Goal: Information Seeking & Learning: Learn about a topic

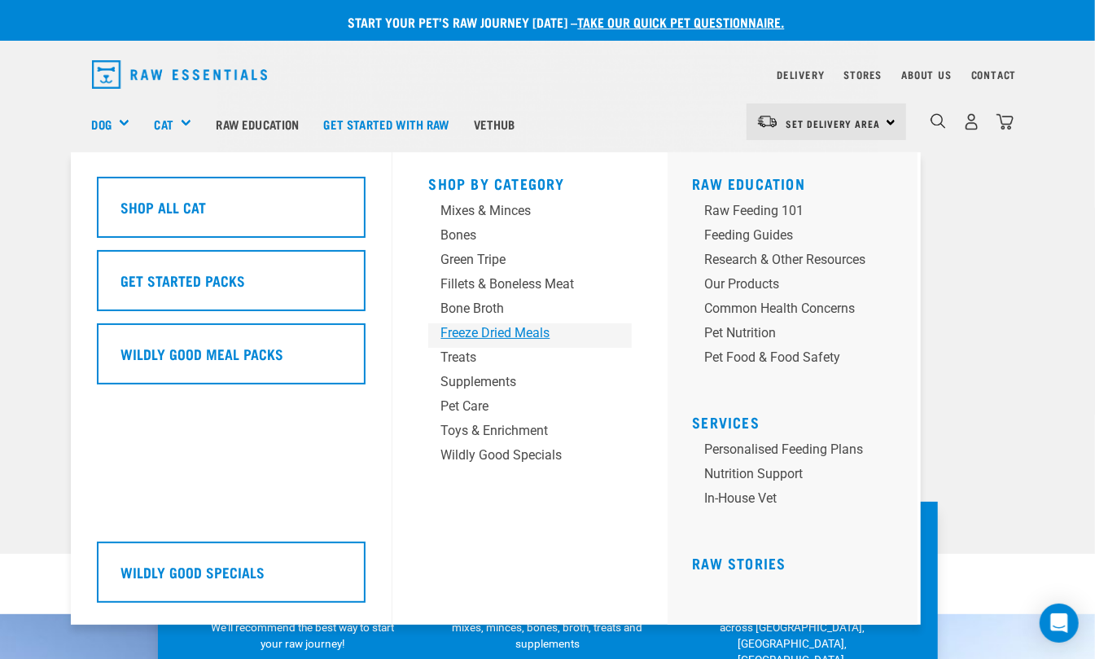
click at [528, 334] on div "Freeze Dried Meals" at bounding box center [516, 333] width 152 height 20
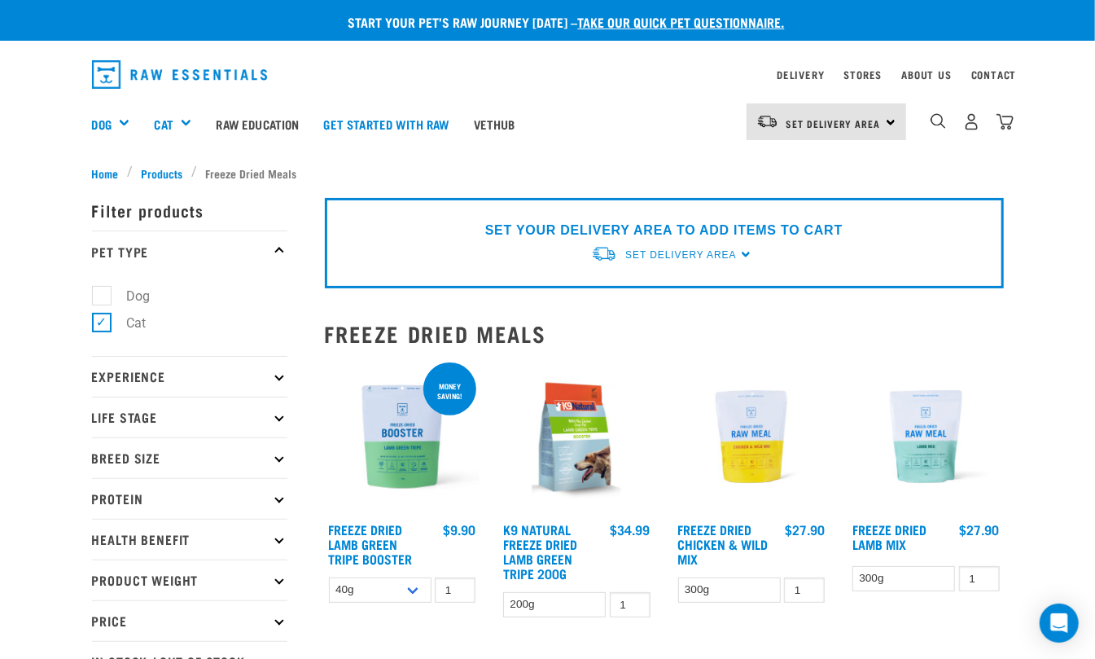
scroll to position [108, 0]
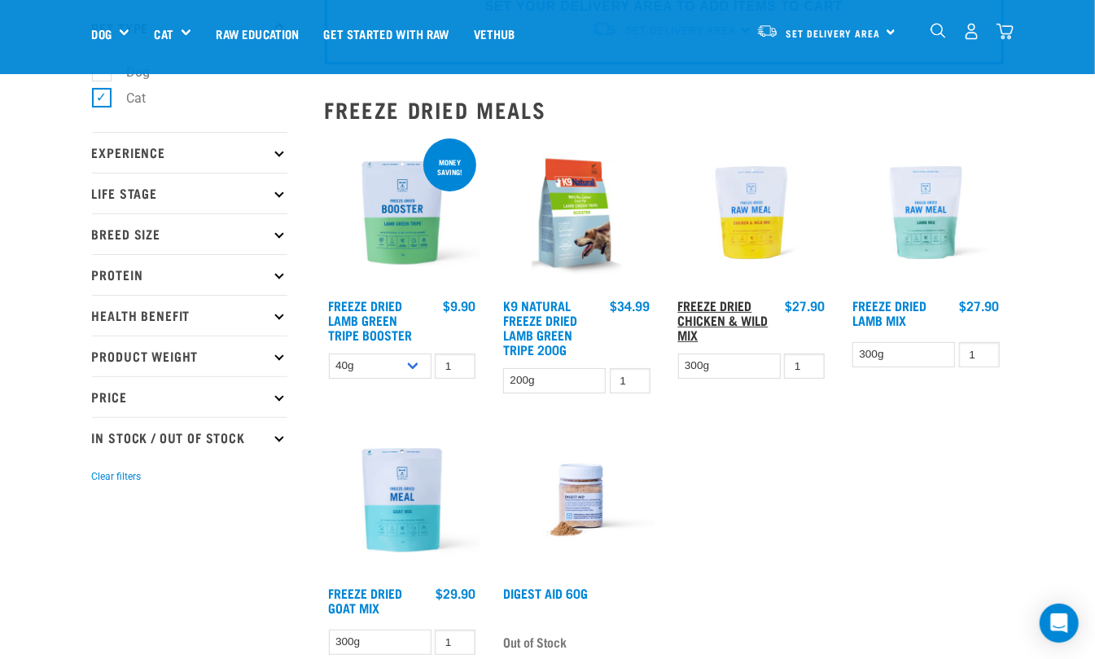
click at [730, 313] on link "Freeze Dried Chicken & Wild Mix" at bounding box center [723, 319] width 90 height 37
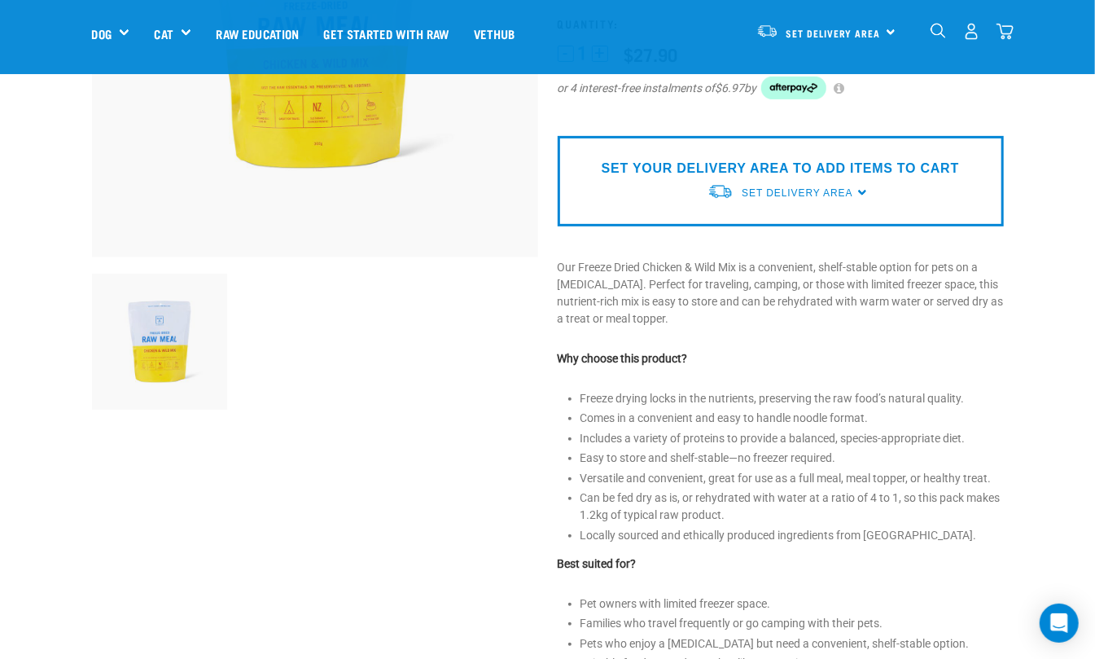
scroll to position [217, 0]
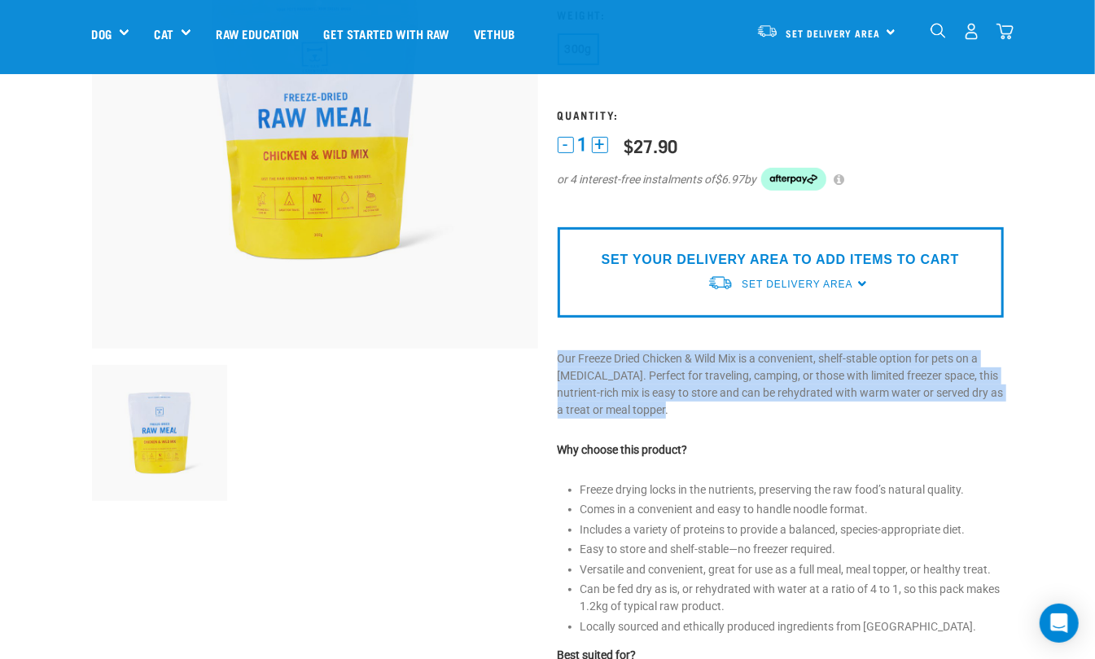
drag, startPoint x: 702, startPoint y: 411, endPoint x: 554, endPoint y: 357, distance: 157.1
click at [554, 357] on div "Freeze Dried Chicken & Wild Mix ☆ ☆ ☆ ☆ ☆ See Reviews" at bounding box center [781, 431] width 466 height 1102
copy p "Our Freeze Dried Chicken & Wild Mix is a convenient, shelf-stable option for pe…"
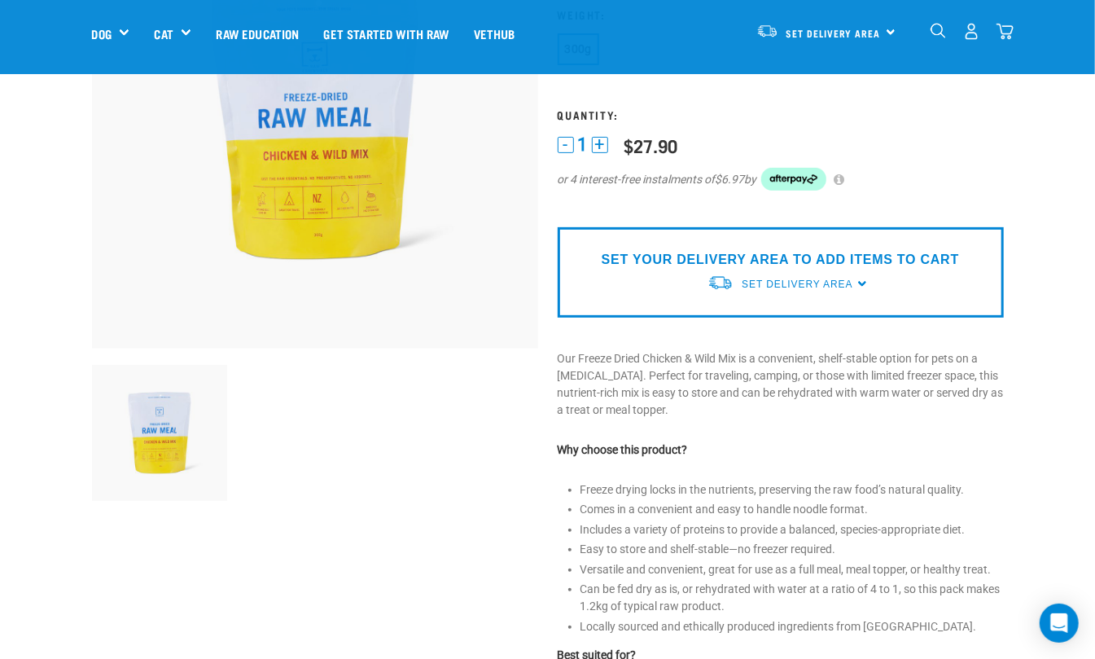
click at [908, 441] on p "Why choose this product?" at bounding box center [781, 449] width 446 height 17
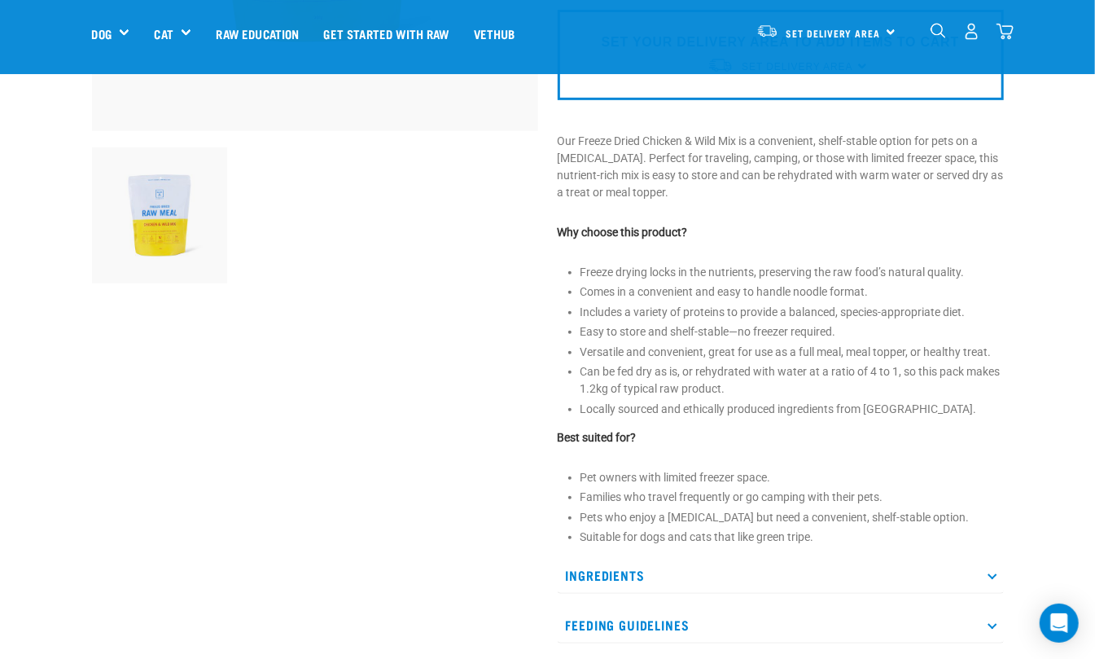
scroll to position [542, 0]
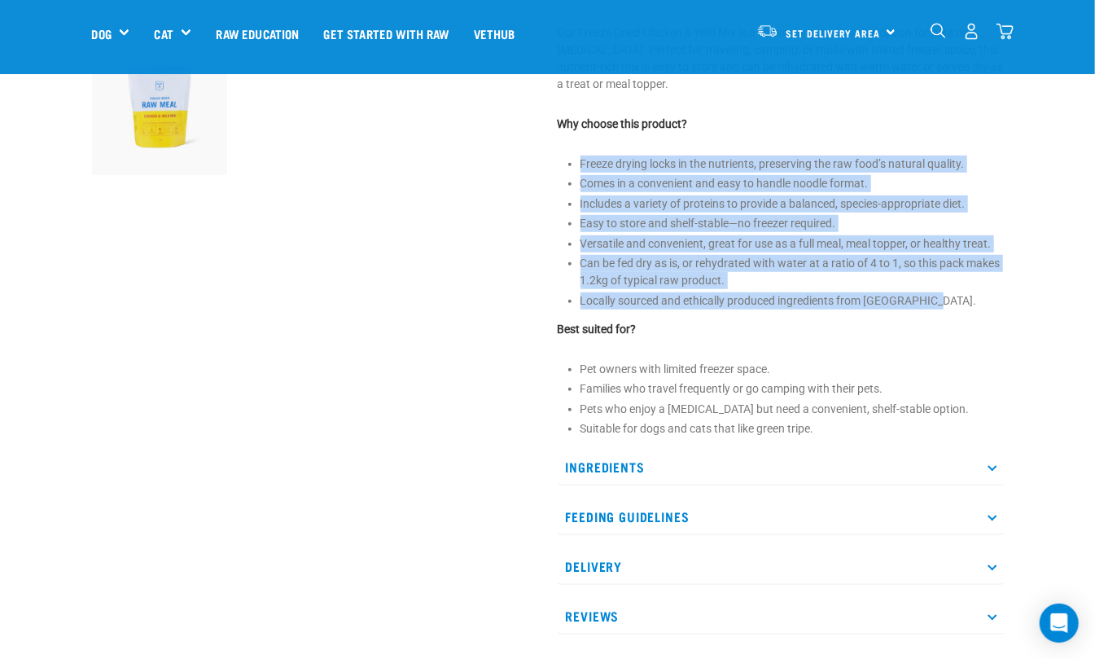
drag, startPoint x: 942, startPoint y: 296, endPoint x: 558, endPoint y: 153, distance: 410.1
click at [558, 153] on div "Freeze Dried Chicken & Wild Mix ☆ ☆ ☆ ☆ ☆ See Reviews" at bounding box center [781, 106] width 466 height 1102
copy ul "Freeze drying locks in the nutrients, preserving the raw food’s natural quality…"
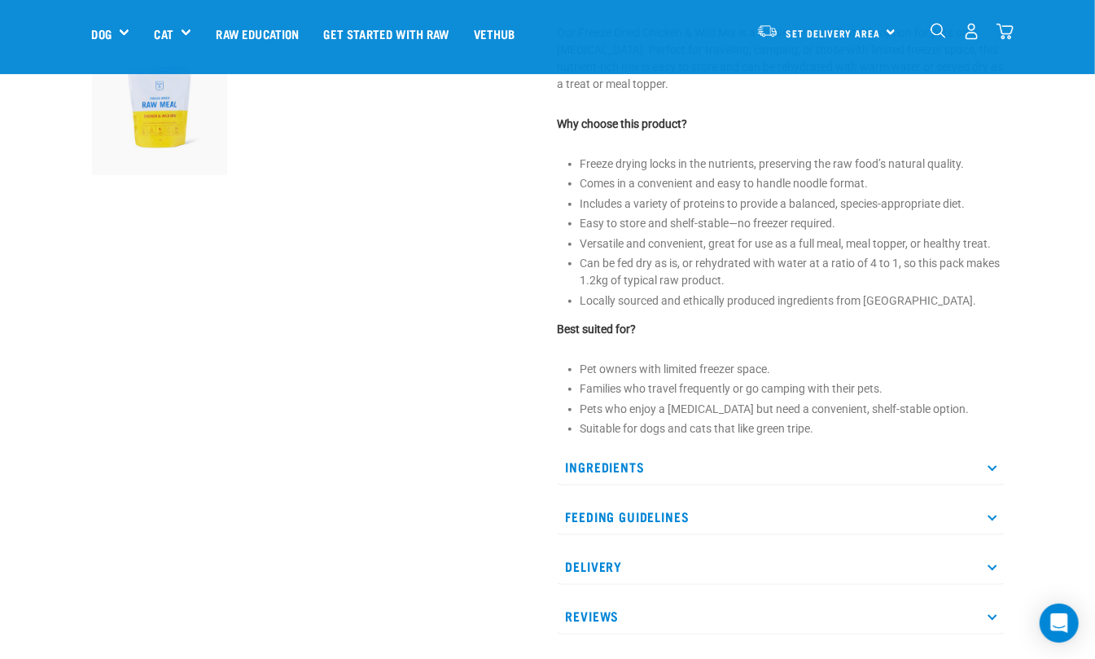
click at [882, 414] on li "Pets who enjoy a [MEDICAL_DATA] but need a convenient, shelf-stable option." at bounding box center [791, 409] width 423 height 17
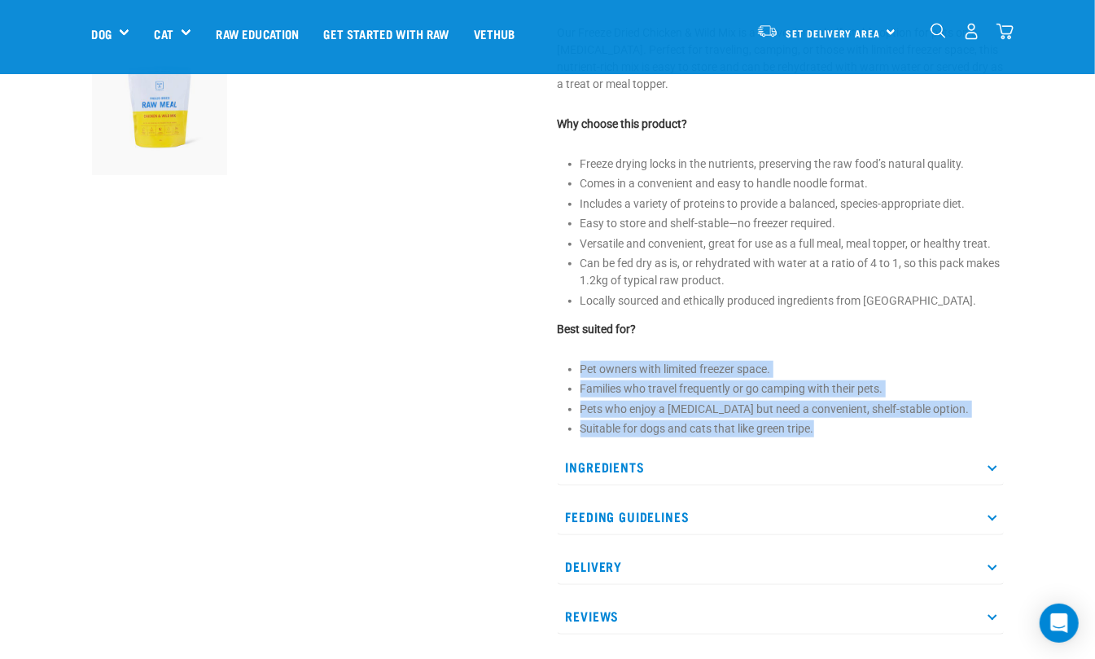
drag, startPoint x: 817, startPoint y: 427, endPoint x: 564, endPoint y: 362, distance: 261.4
click at [580, 362] on ul "Pet owners with limited freezer space. Families who travel frequently or go cam…" at bounding box center [791, 399] width 423 height 77
copy ul "Pet owners with limited freezer space. Families who travel frequently or go cam…"
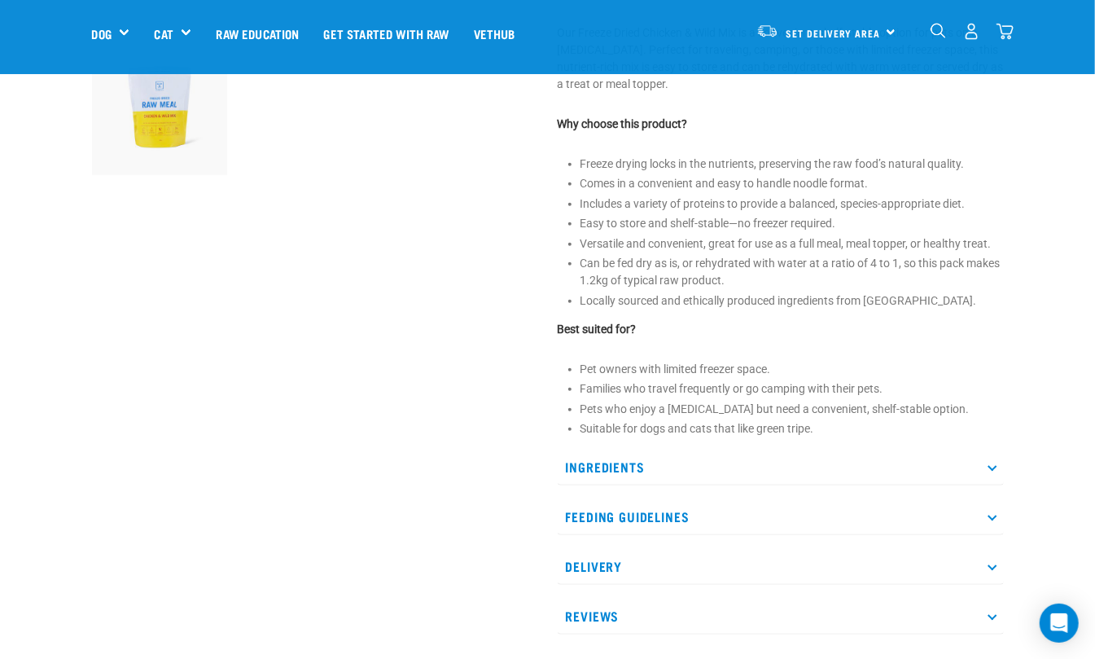
click at [997, 463] on p "Ingredients" at bounding box center [781, 467] width 446 height 37
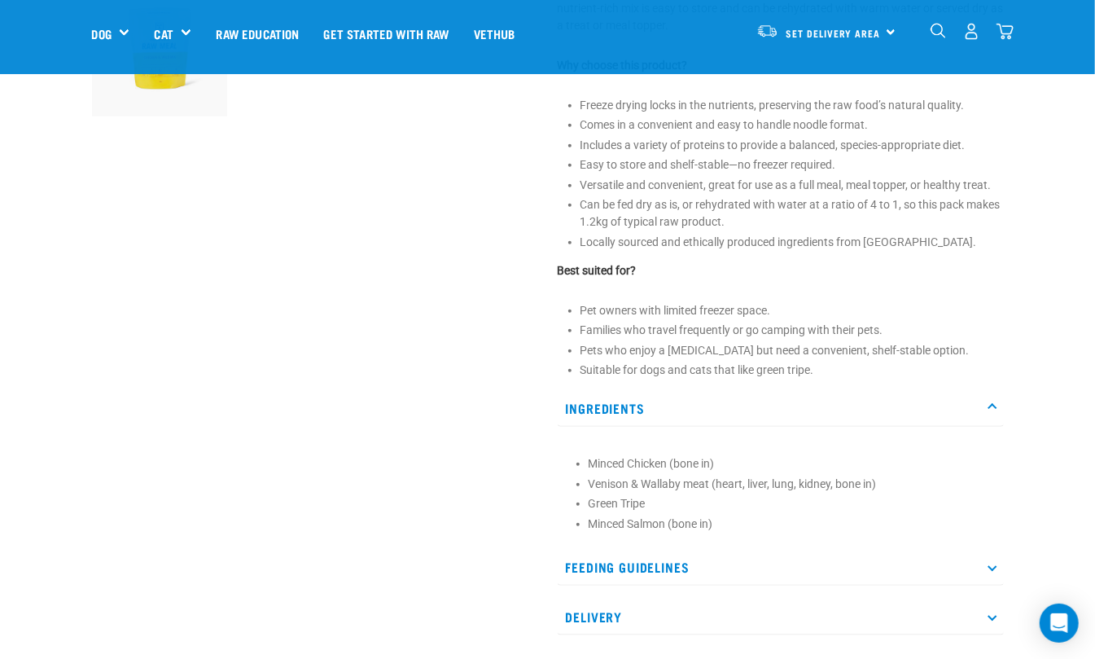
scroll to position [651, 0]
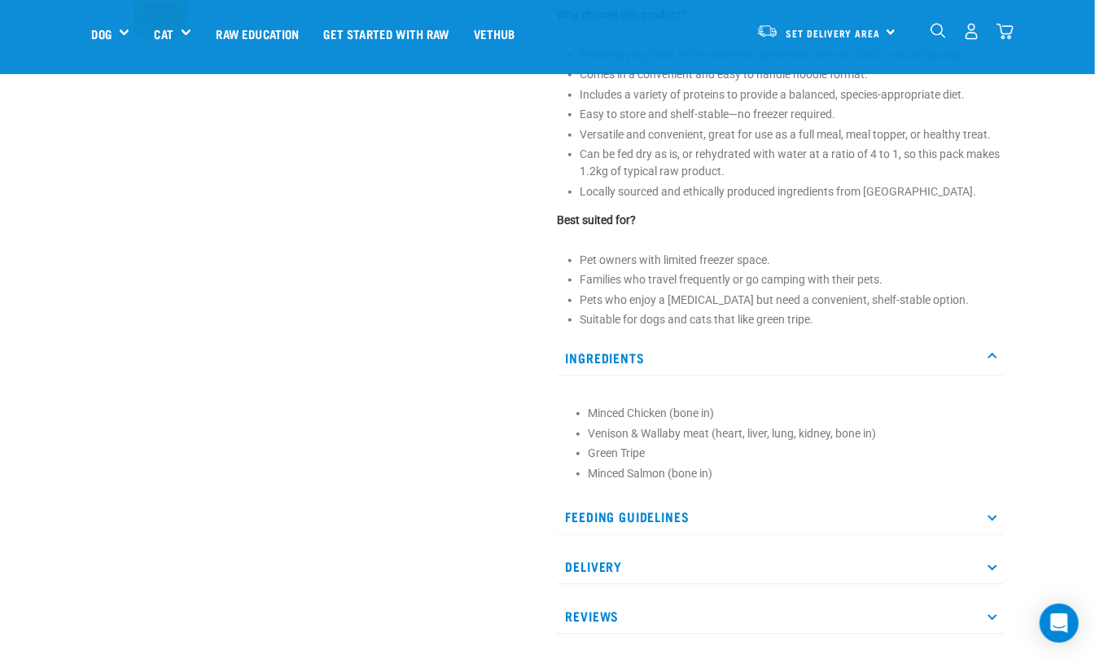
click at [992, 519] on icon at bounding box center [991, 515] width 9 height 9
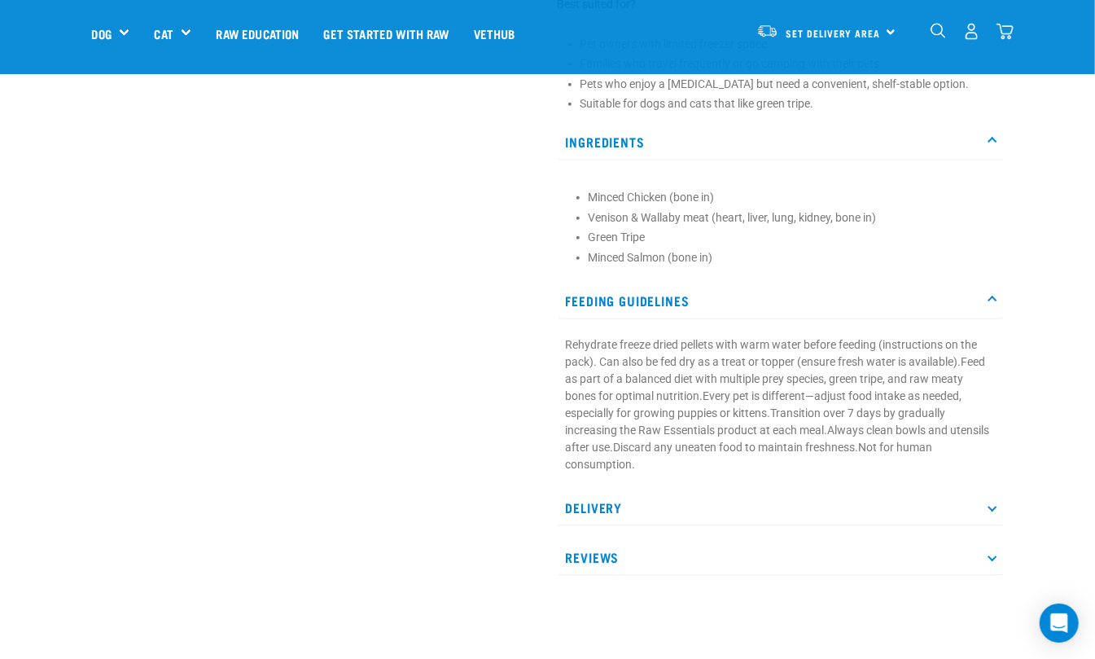
scroll to position [868, 0]
click at [982, 549] on p "Reviews" at bounding box center [781, 556] width 446 height 37
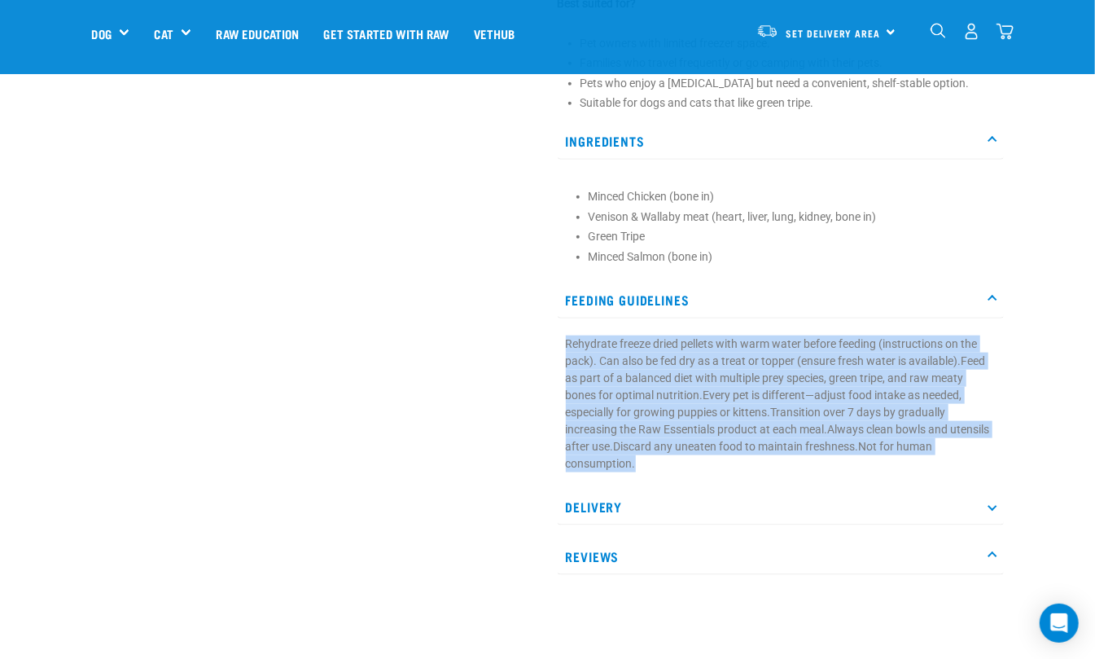
drag, startPoint x: 675, startPoint y: 459, endPoint x: 554, endPoint y: 340, distance: 169.8
copy p "Rehydrate freeze dried pellets with warm water before feeding (instructions on …"
drag, startPoint x: 817, startPoint y: 30, endPoint x: 819, endPoint y: 80, distance: 49.7
click at [819, 80] on div "Start your pet’s raw journey [DATE] – take our quick pet questionnaire. Deliver…" at bounding box center [547, 52] width 1095 height 1841
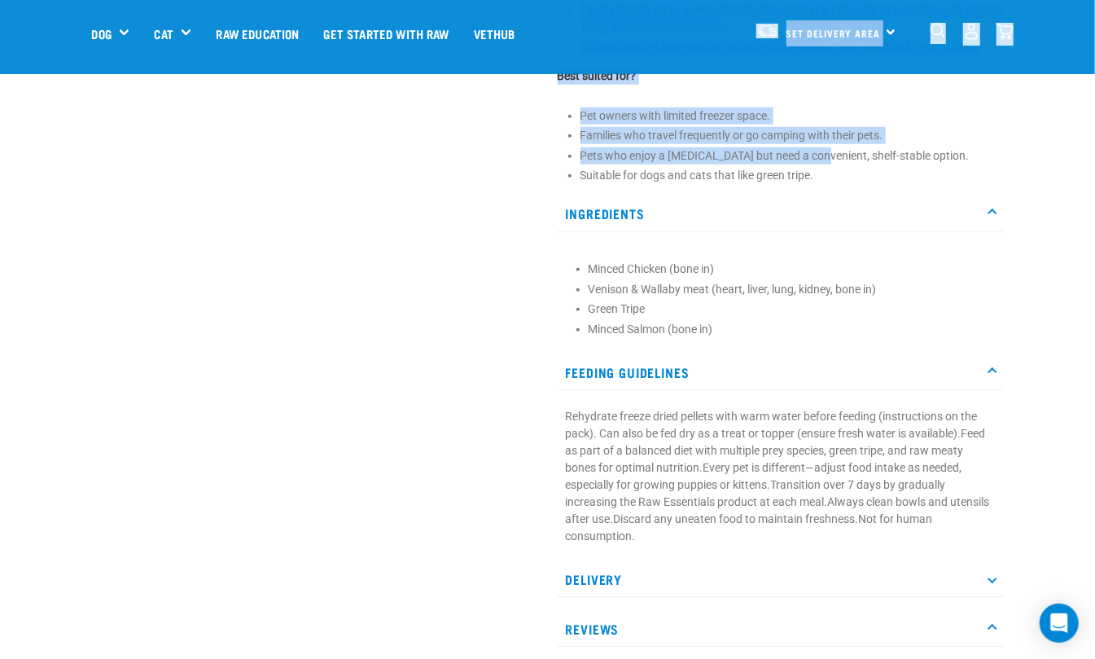
scroll to position [434, 0]
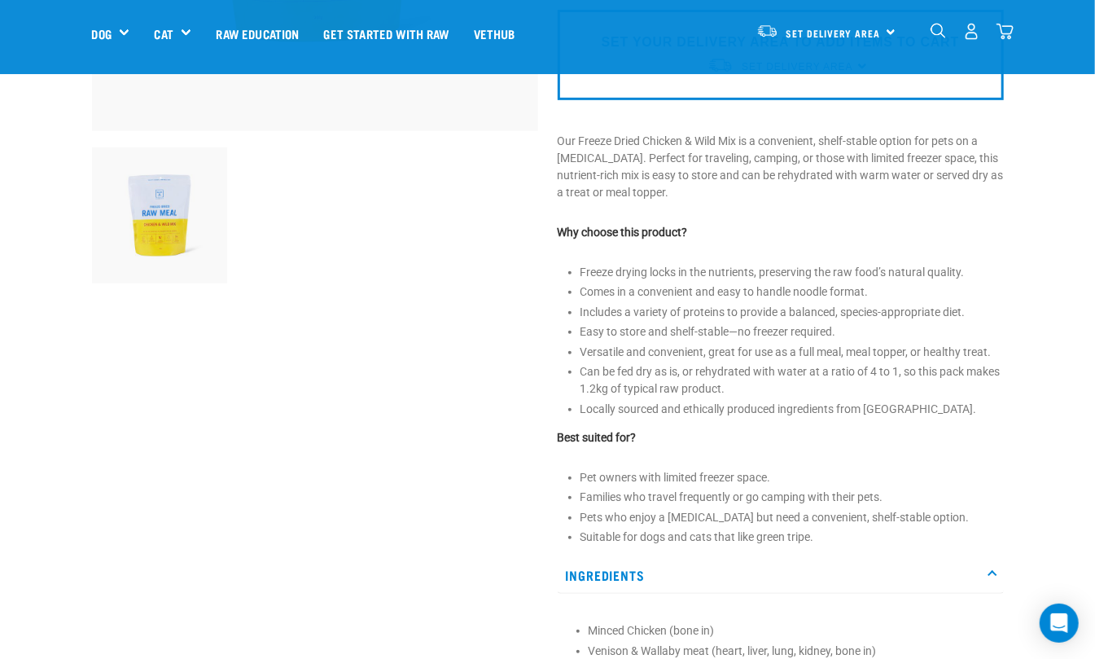
drag, startPoint x: 957, startPoint y: 603, endPoint x: 964, endPoint y: 597, distance: 9.2
click at [964, 597] on div "Ingredients Minced Chicken (bone in) Venison & Wallaby meat (heart, liver, lung…" at bounding box center [781, 632] width 446 height 151
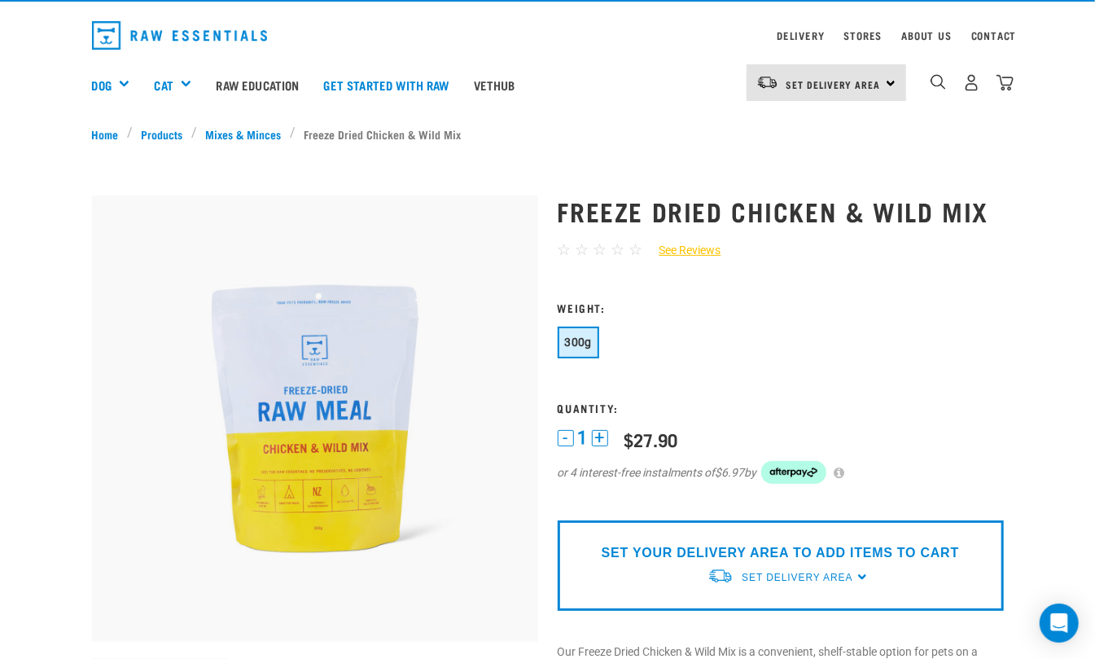
scroll to position [0, 0]
